Goal: Task Accomplishment & Management: Use online tool/utility

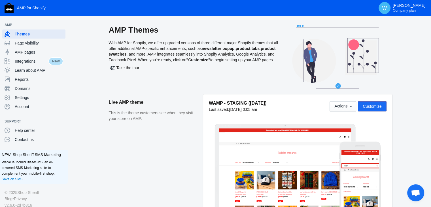
click at [374, 104] on span "Customize" at bounding box center [372, 106] width 19 height 5
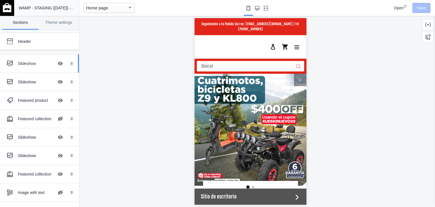
click at [9, 65] on use at bounding box center [10, 64] width 6 height 6
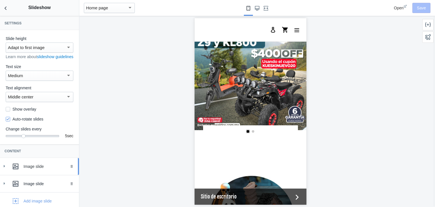
scroll to position [35, 0]
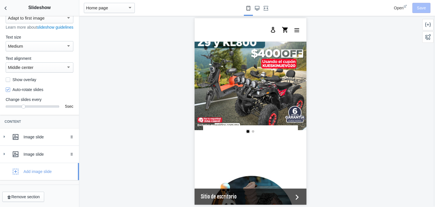
click at [13, 170] on icon "button" at bounding box center [16, 172] width 6 height 6
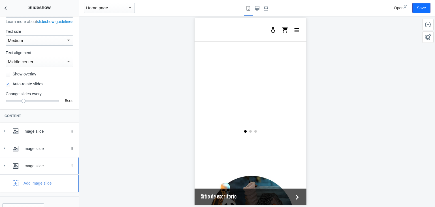
scroll to position [0, 215]
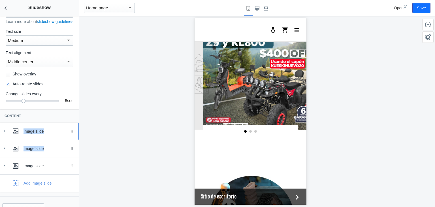
drag, startPoint x: 6, startPoint y: 170, endPoint x: 9, endPoint y: 137, distance: 33.6
click at [9, 137] on div "Image slide Drag to reorder Image Change Remove Image position Middle center He…" at bounding box center [39, 157] width 79 height 69
drag, startPoint x: 69, startPoint y: 171, endPoint x: 68, endPoint y: 141, distance: 30.0
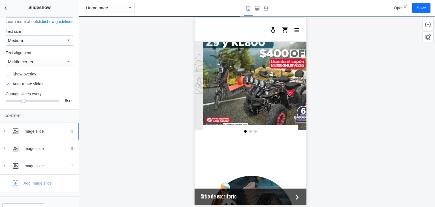
click at [4, 134] on icon at bounding box center [4, 131] width 6 height 6
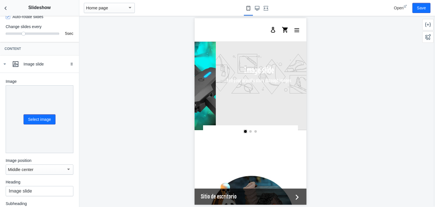
scroll to position [103, 0]
click at [37, 119] on button "Select image" at bounding box center [40, 118] width 32 height 10
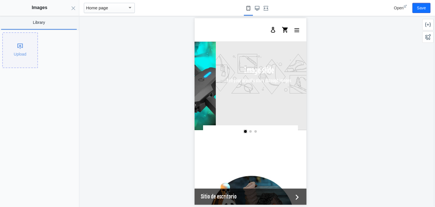
click at [24, 47] on div "Upload" at bounding box center [20, 50] width 35 height 35
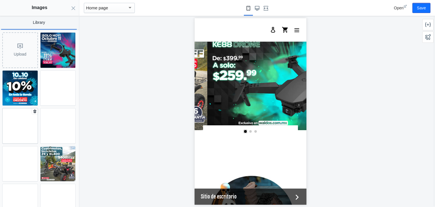
scroll to position [0, 215]
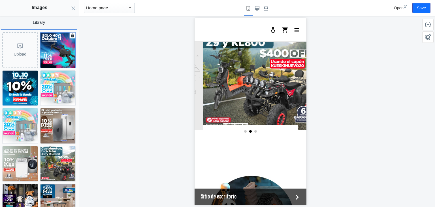
click at [54, 54] on img at bounding box center [57, 50] width 35 height 35
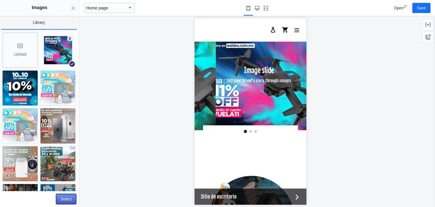
click at [63, 200] on button "Select" at bounding box center [66, 199] width 20 height 10
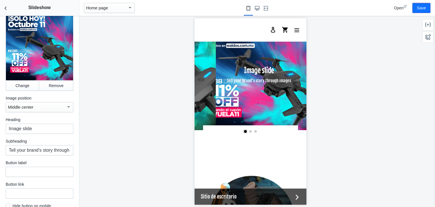
scroll to position [176, 0]
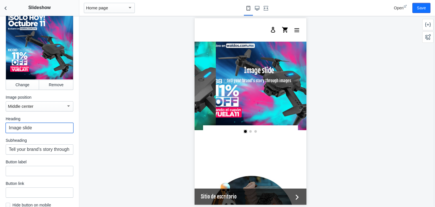
click at [47, 130] on input "Image slide" at bounding box center [40, 128] width 68 height 10
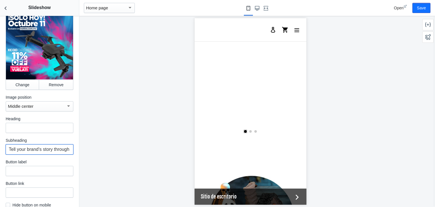
scroll to position [0, 215]
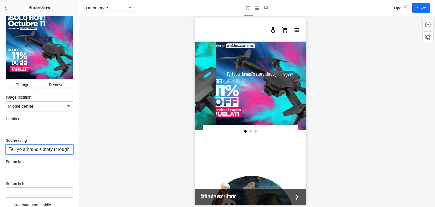
click at [50, 148] on input "Tell your brand's story through images" at bounding box center [40, 149] width 68 height 10
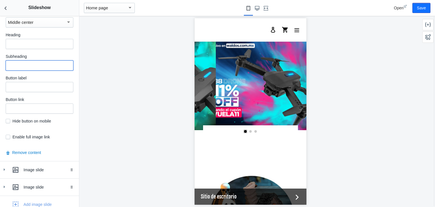
scroll to position [293, 0]
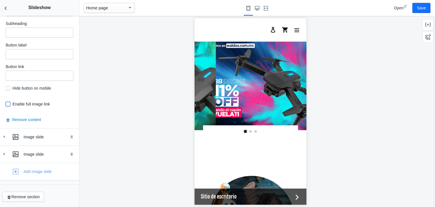
click at [8, 104] on input "checkbox" at bounding box center [8, 104] width 5 height 5
checkbox input "true"
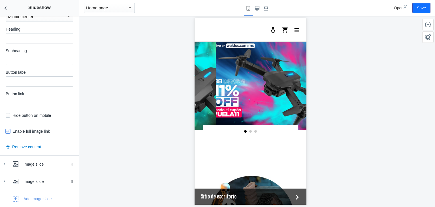
scroll to position [255, 0]
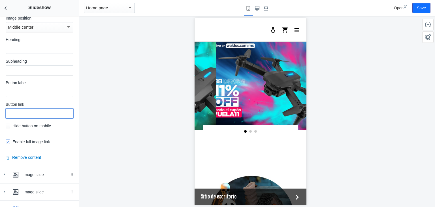
click at [43, 118] on input "text" at bounding box center [40, 113] width 68 height 10
paste input "https://waldos.com.mx/collections/drone-kiwo-e88"
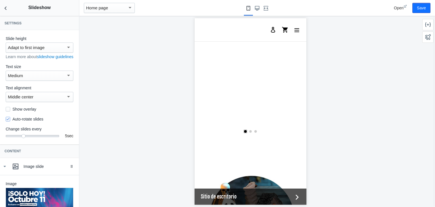
scroll to position [0, 215]
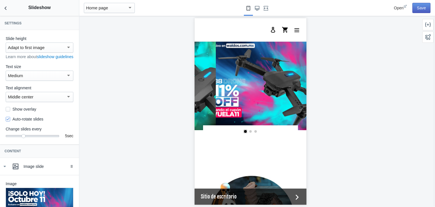
type input "https://waldos.com.mx/collections/drone-kiwo-e88"
click at [425, 5] on button "Save" at bounding box center [421, 8] width 18 height 10
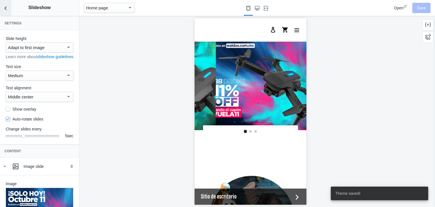
click at [7, 6] on icon "Back to sections" at bounding box center [6, 8] width 6 height 6
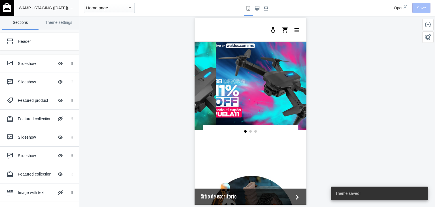
click at [7, 6] on img at bounding box center [7, 7] width 8 height 9
